Goal: Information Seeking & Learning: Learn about a topic

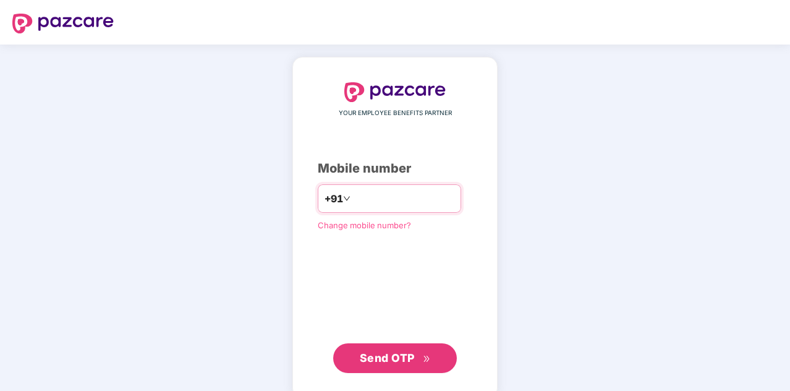
click at [420, 202] on input "number" at bounding box center [403, 199] width 101 height 20
type input "**********"
click at [405, 361] on span "Send OTP" at bounding box center [387, 357] width 55 height 13
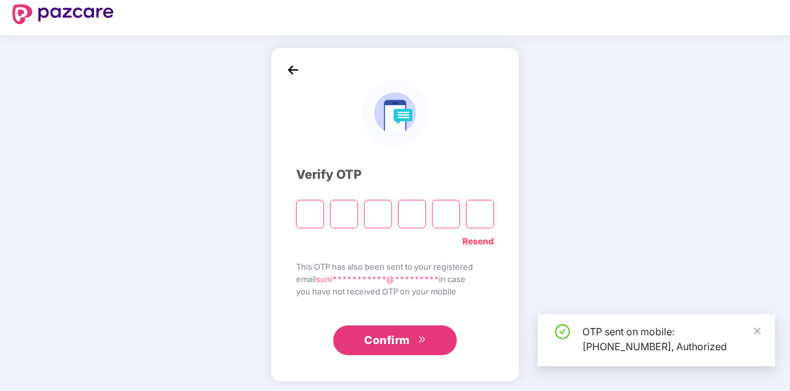
scroll to position [12, 0]
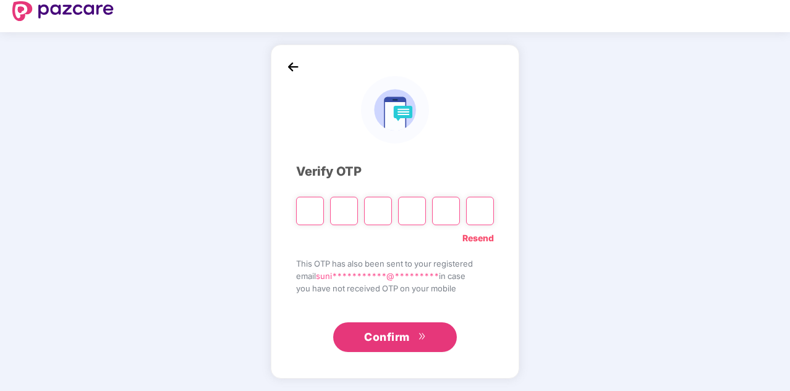
type input "*"
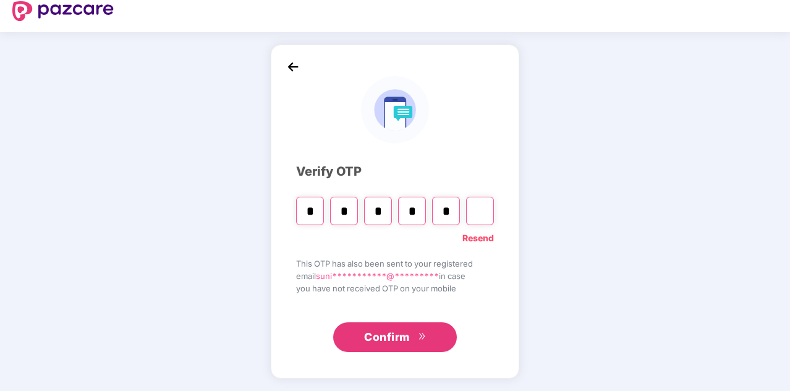
type input "*"
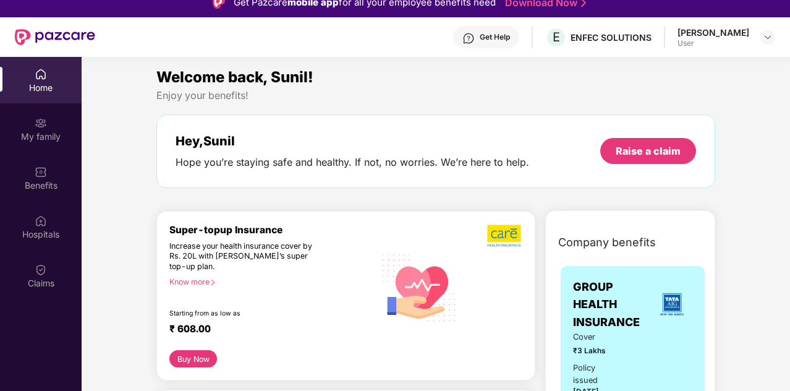
scroll to position [0, 0]
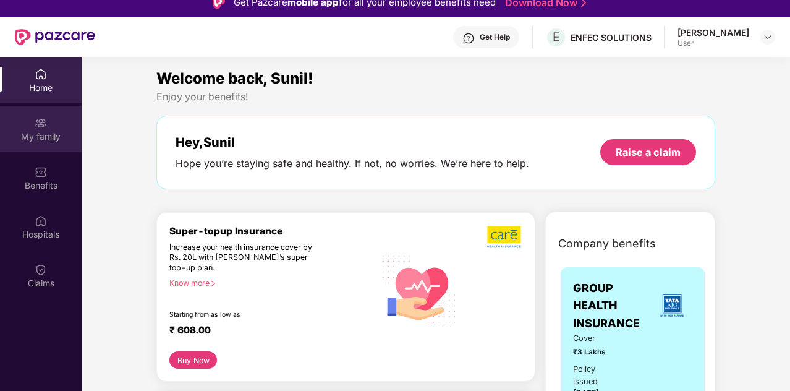
click at [34, 135] on div "My family" at bounding box center [41, 136] width 82 height 12
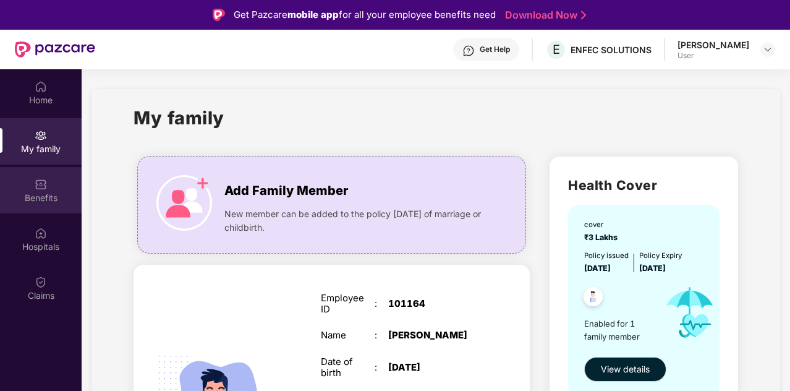
click at [67, 195] on div "Benefits" at bounding box center [41, 198] width 82 height 12
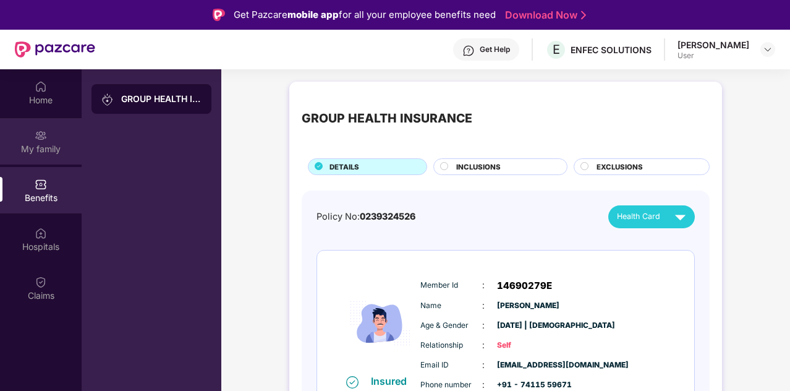
click at [59, 137] on div "My family" at bounding box center [41, 141] width 82 height 46
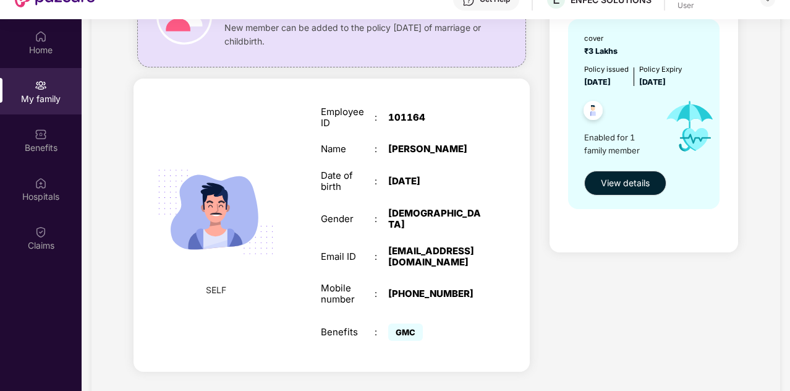
scroll to position [69, 0]
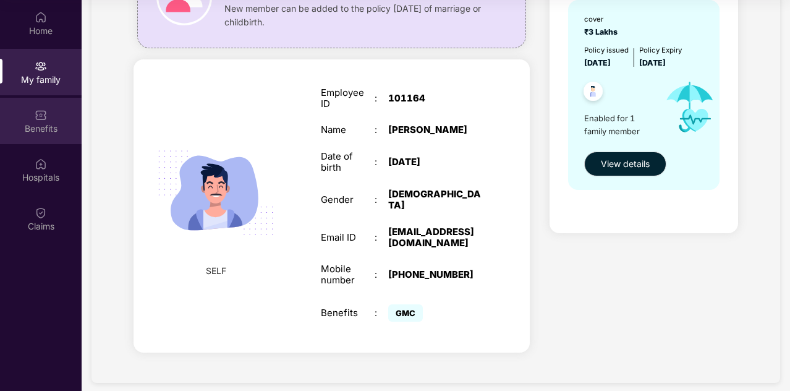
click at [27, 115] on div "Benefits" at bounding box center [41, 121] width 82 height 46
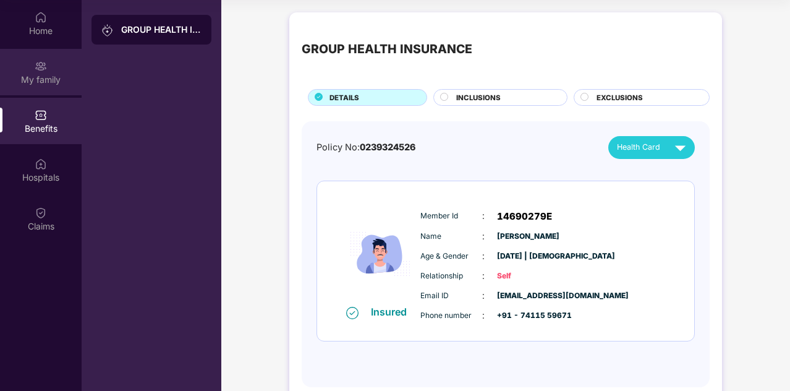
click at [45, 83] on div "My family" at bounding box center [41, 80] width 82 height 12
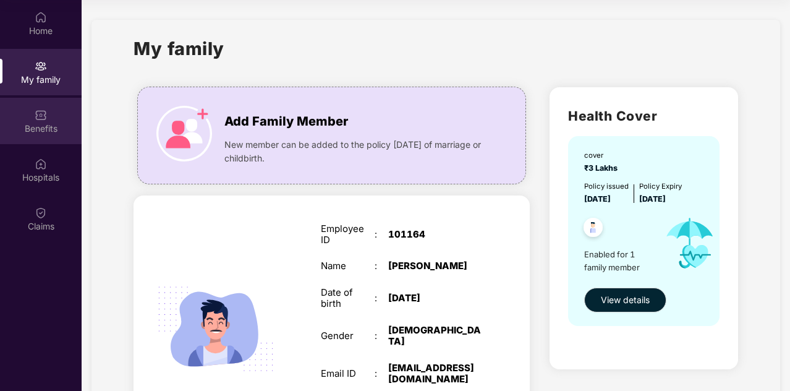
click at [23, 124] on div "Benefits" at bounding box center [41, 128] width 82 height 12
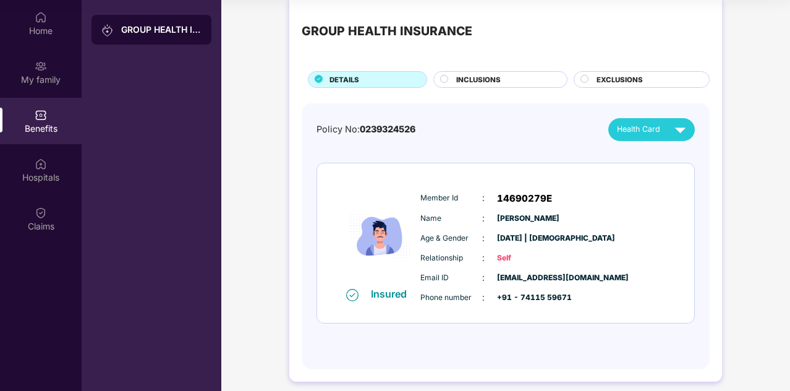
scroll to position [26, 0]
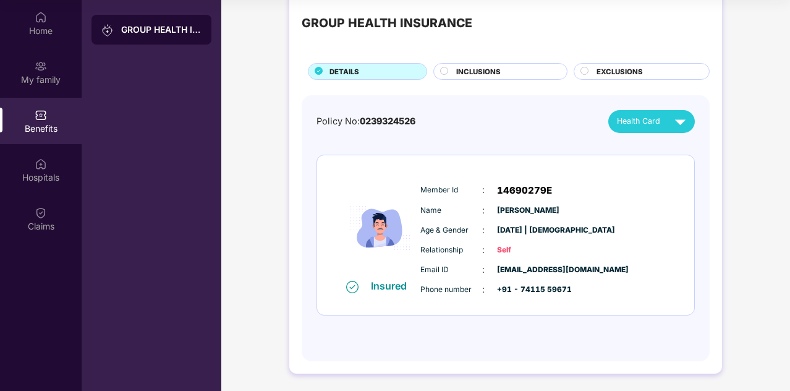
click at [618, 214] on div "Name : [PERSON_NAME]" at bounding box center [542, 210] width 245 height 14
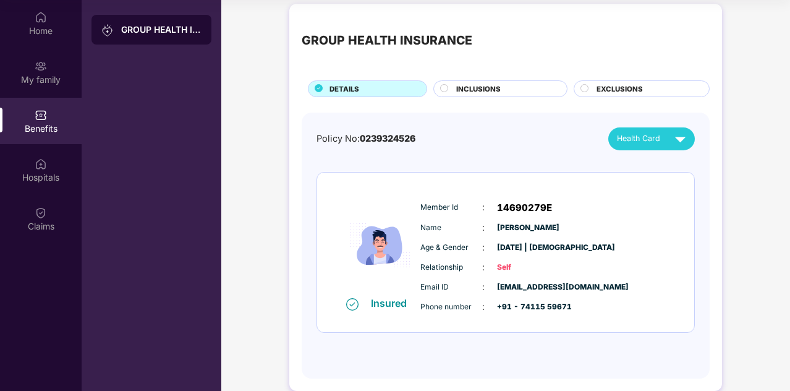
scroll to position [0, 0]
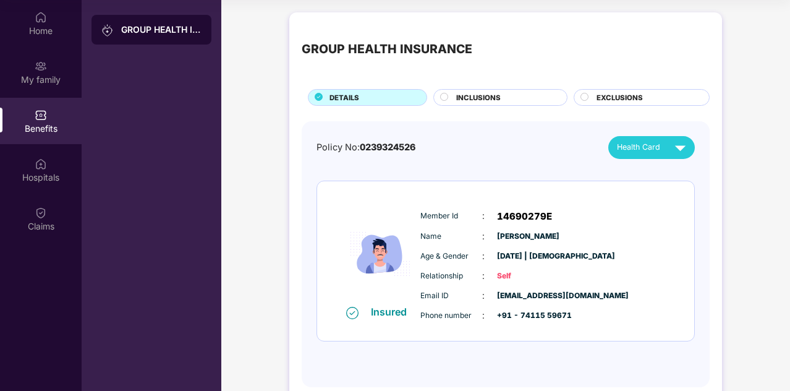
click at [486, 100] on span "INCLUSIONS" at bounding box center [478, 97] width 45 height 11
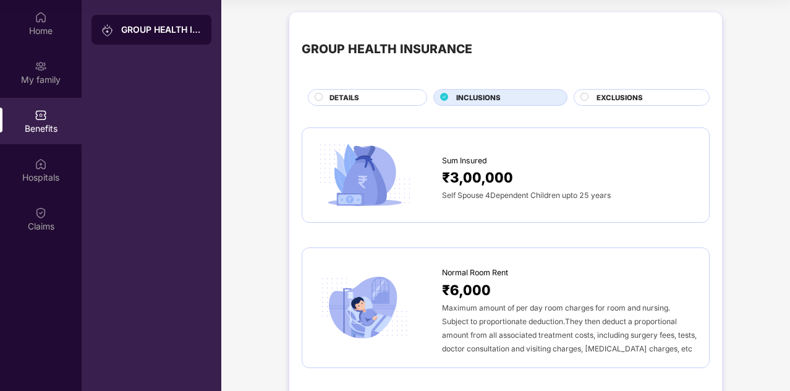
click at [346, 98] on span "DETAILS" at bounding box center [344, 97] width 30 height 11
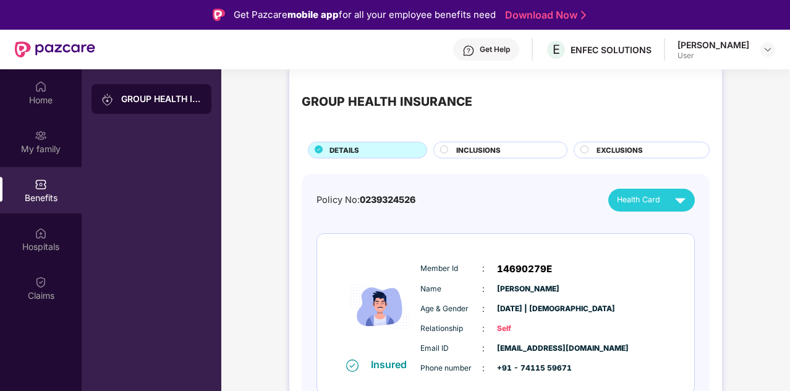
scroll to position [26, 0]
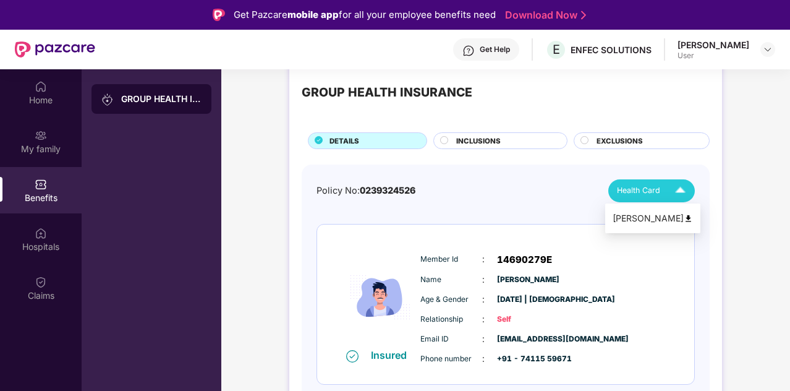
click at [654, 185] on span "Health Card" at bounding box center [638, 190] width 43 height 12
click at [635, 282] on div "Name : [PERSON_NAME]" at bounding box center [542, 280] width 245 height 14
click at [494, 160] on div "GROUP HEALTH INSURANCE DETAILS INCLUSIONS EXCLUSIONS Policy No: 0239324526 Heal…" at bounding box center [505, 249] width 433 height 387
click at [491, 227] on div "Insured Member Id : 14690279E Name : [PERSON_NAME] Age & Gender : [DATE] | [DEM…" at bounding box center [505, 304] width 377 height 160
click at [627, 142] on span "EXCLUSIONS" at bounding box center [619, 140] width 46 height 11
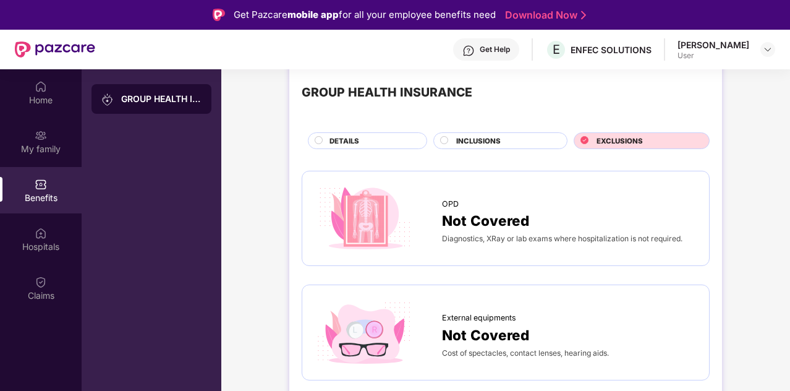
click at [364, 133] on div "DETAILS" at bounding box center [367, 140] width 119 height 17
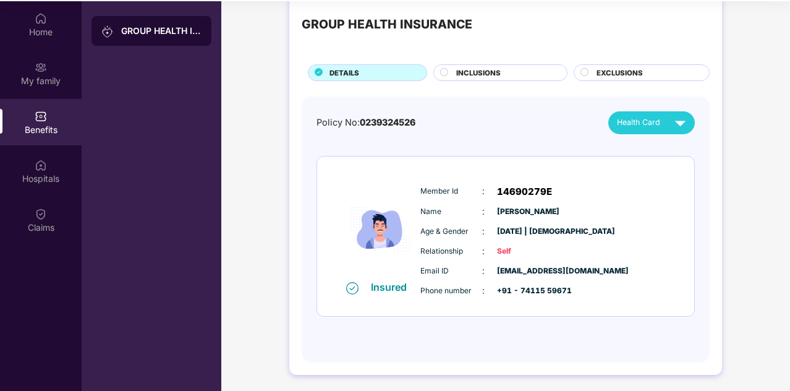
scroll to position [69, 0]
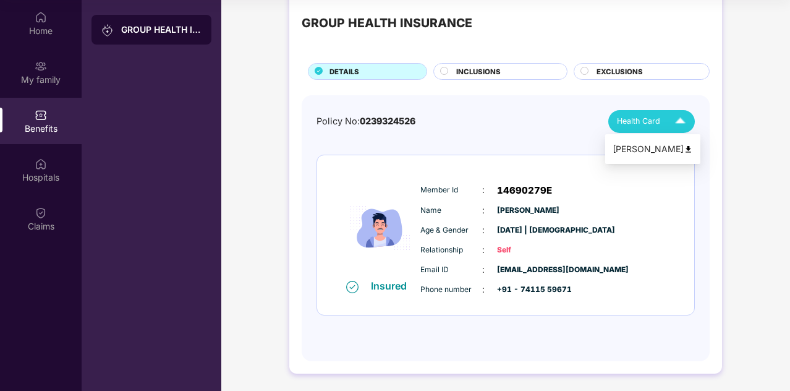
click at [661, 117] on div "Health Card" at bounding box center [654, 122] width 74 height 22
click at [658, 146] on div "[PERSON_NAME]" at bounding box center [653, 149] width 80 height 14
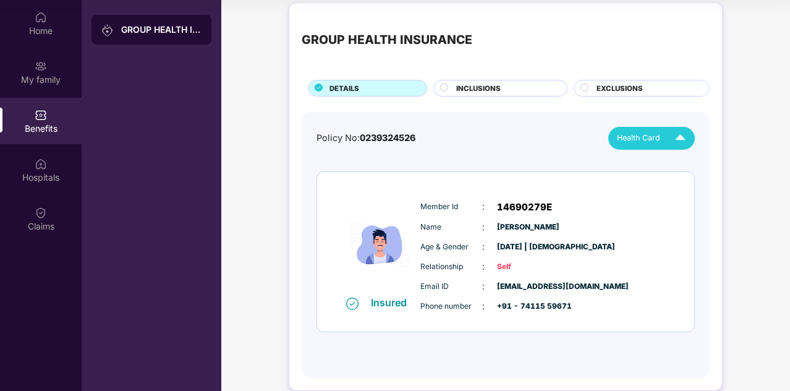
scroll to position [0, 0]
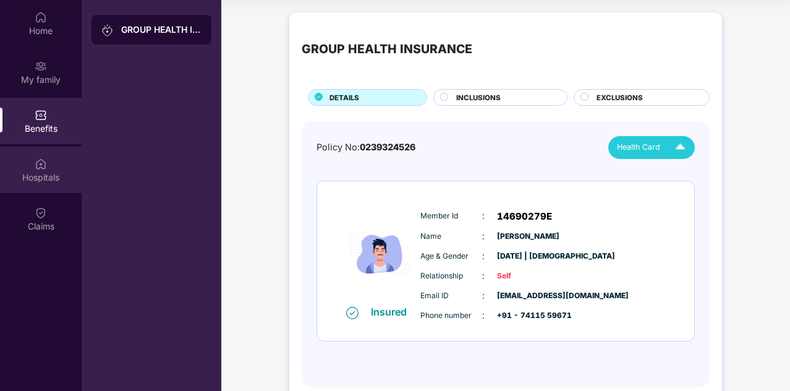
click at [46, 184] on div "Hospitals" at bounding box center [41, 169] width 82 height 46
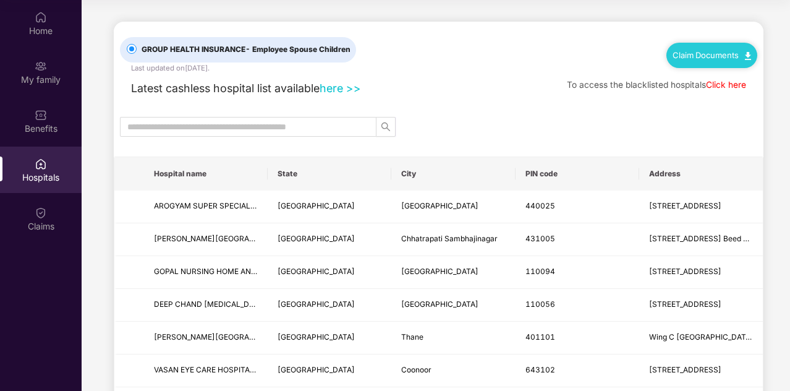
click at [216, 132] on input "text" at bounding box center [243, 127] width 232 height 14
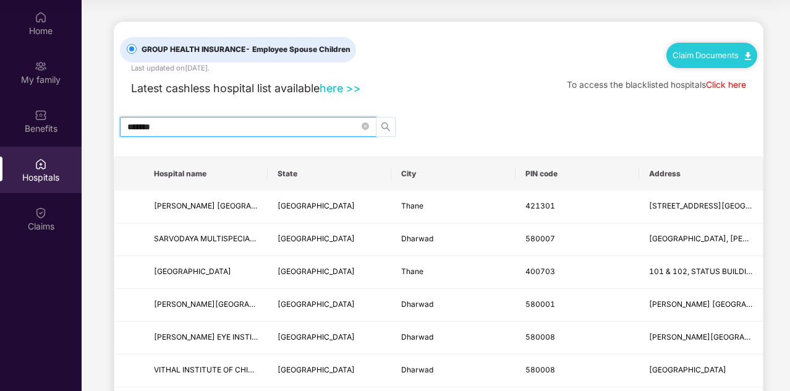
click at [387, 124] on icon "search" at bounding box center [386, 127] width 10 height 10
type input "*******"
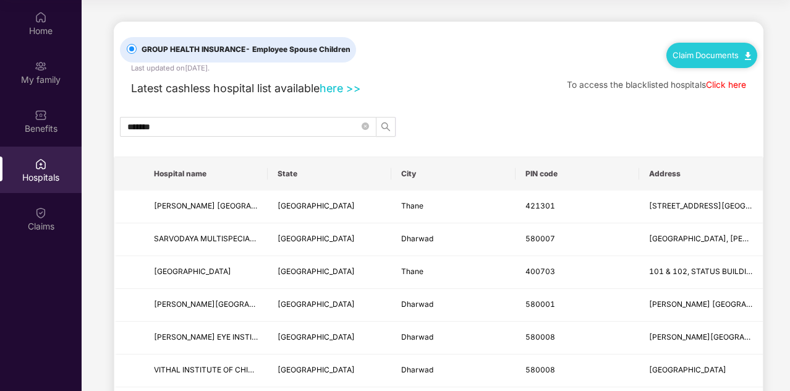
click at [339, 90] on link "here >>" at bounding box center [340, 88] width 41 height 13
click at [729, 88] on link "Click here" at bounding box center [726, 85] width 40 height 10
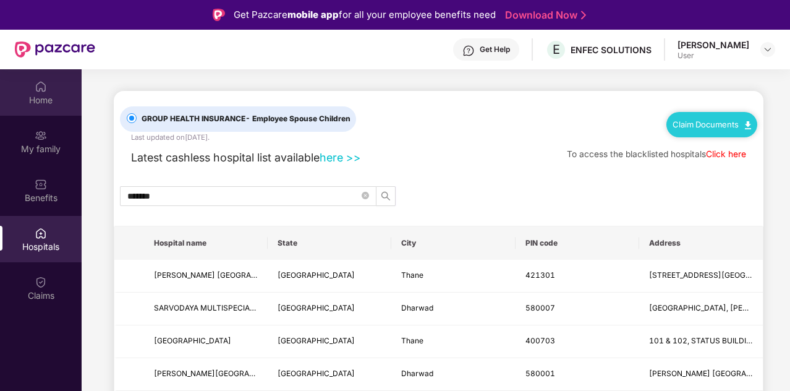
click at [51, 95] on div "Home" at bounding box center [41, 100] width 82 height 12
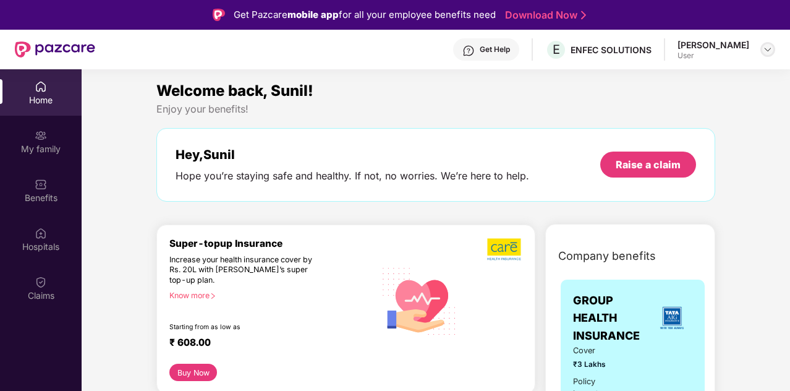
click at [768, 46] on img at bounding box center [768, 50] width 10 height 10
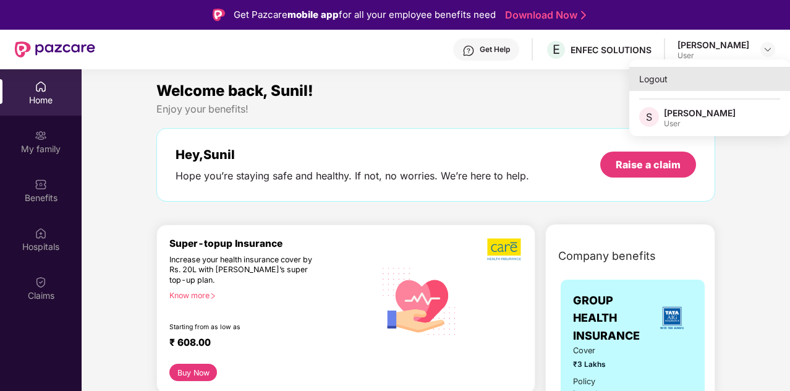
click at [660, 83] on div "Logout" at bounding box center [709, 79] width 161 height 24
